Goal: Connect with others: Connect with others

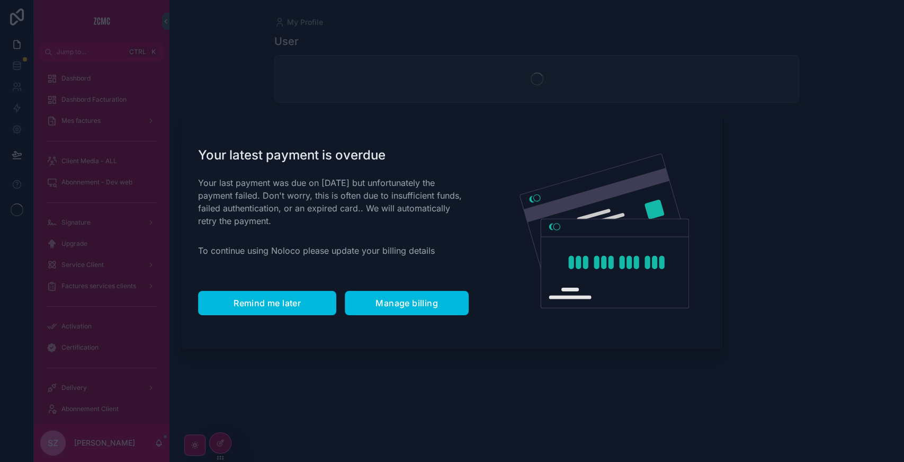
click at [267, 302] on span "Remind me later" at bounding box center [267, 303] width 67 height 11
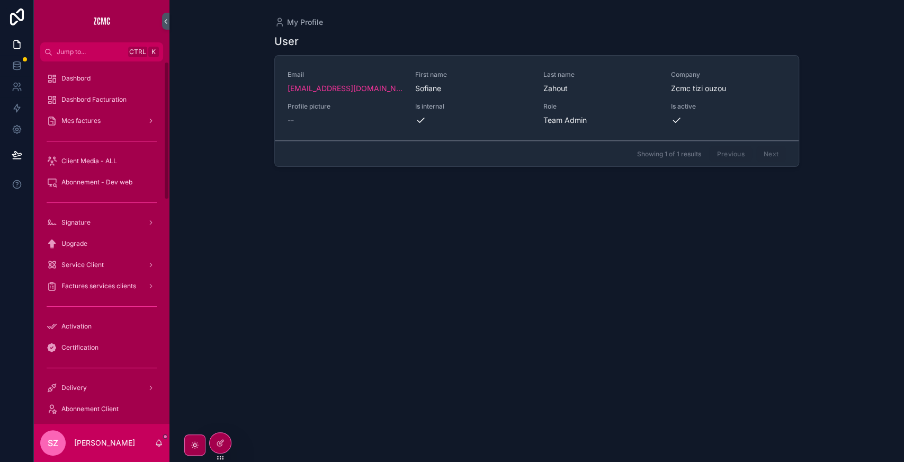
click at [111, 314] on div "scrollable content" at bounding box center [101, 306] width 123 height 17
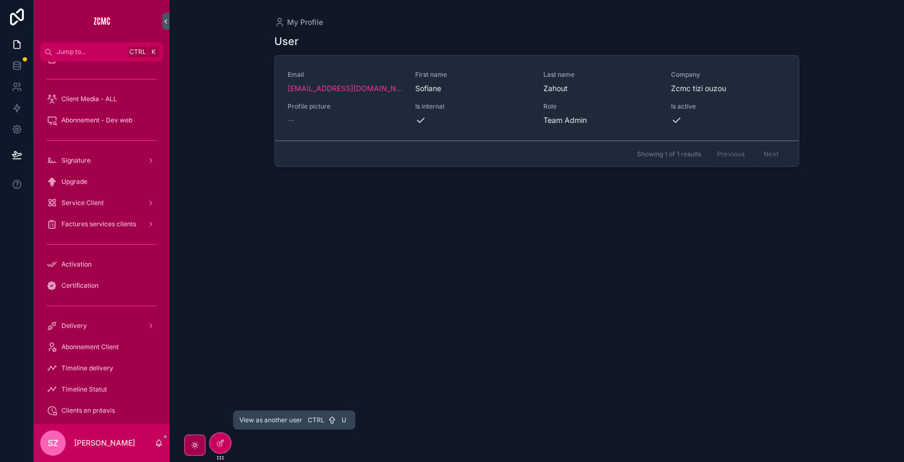
click at [0, 0] on icon at bounding box center [0, 0] width 0 height 0
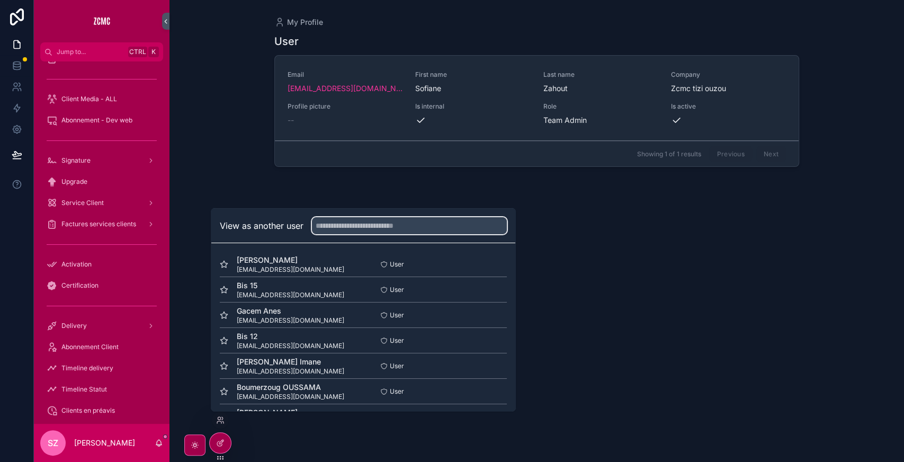
click at [353, 232] on input "text" at bounding box center [409, 225] width 195 height 17
type input "**"
click at [0, 0] on button "Select" at bounding box center [0, 0] width 0 height 0
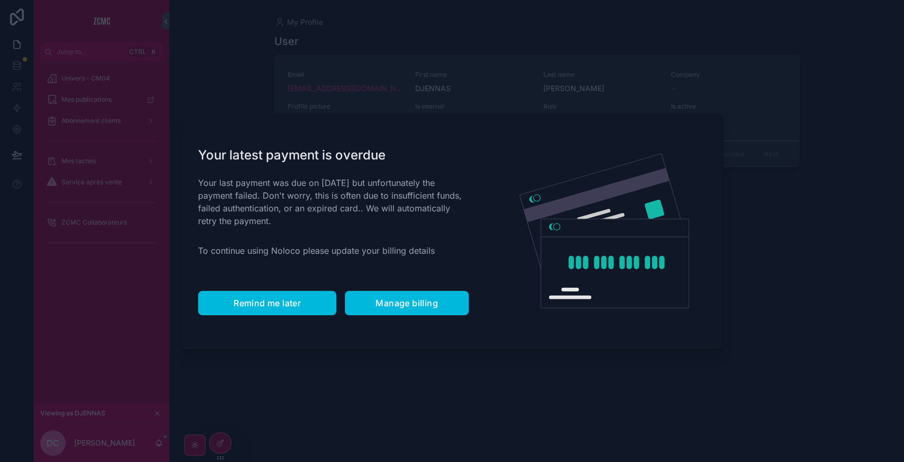
click at [285, 302] on span "Remind me later" at bounding box center [267, 303] width 67 height 11
